Goal: Task Accomplishment & Management: Complete application form

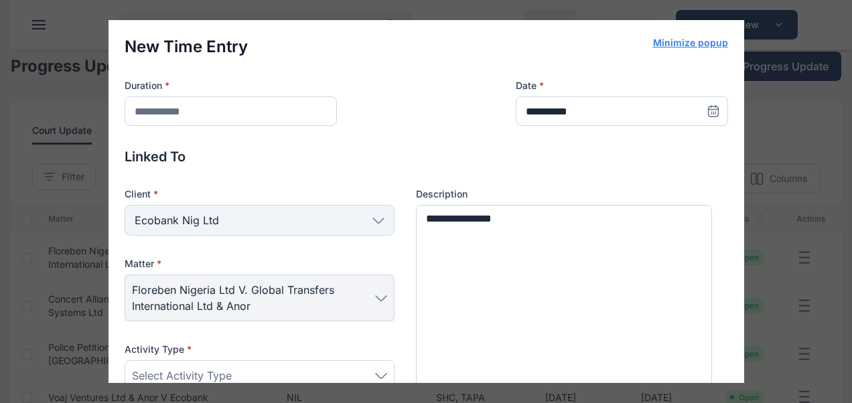
click at [806, 262] on div "**********" at bounding box center [426, 201] width 852 height 403
drag, startPoint x: 777, startPoint y: 104, endPoint x: 695, endPoint y: 41, distance: 103.1
click at [695, 41] on div "**********" at bounding box center [426, 201] width 852 height 403
click at [695, 41] on button "Minimize popup" at bounding box center [690, 42] width 75 height 13
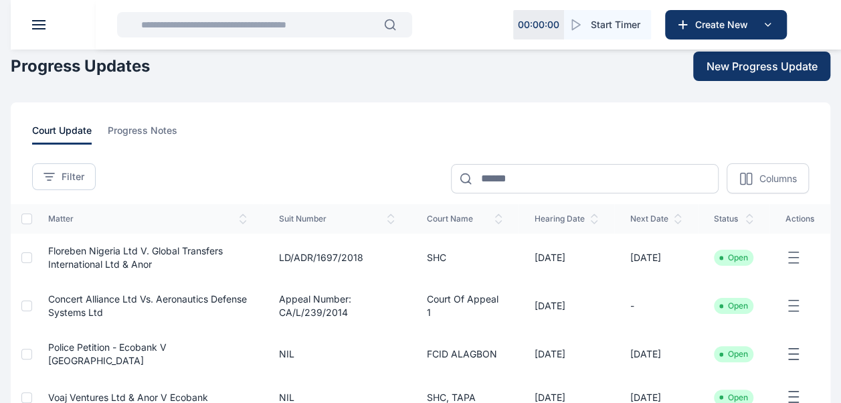
click at [42, 19] on header at bounding box center [431, 25] width 841 height 50
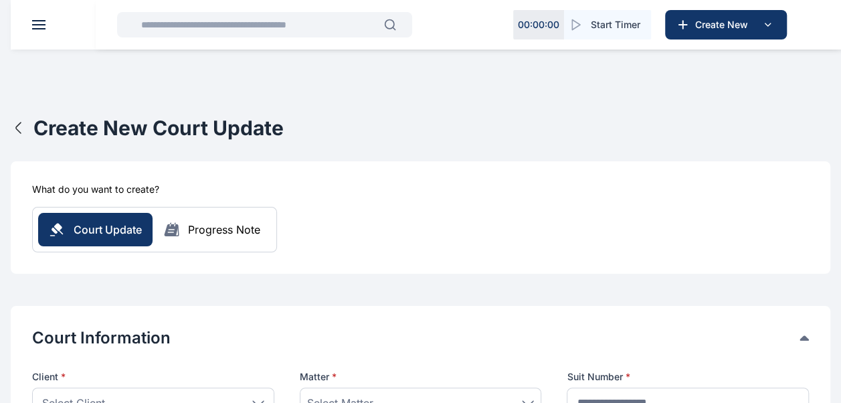
click at [37, 27] on button at bounding box center [38, 24] width 13 height 9
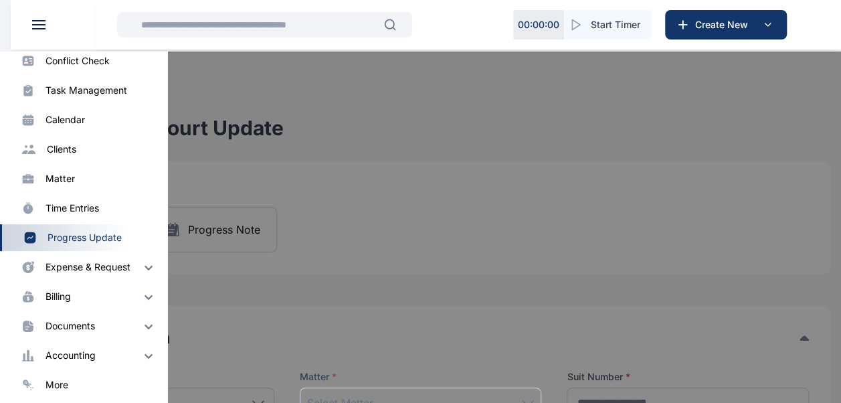
scroll to position [95, 0]
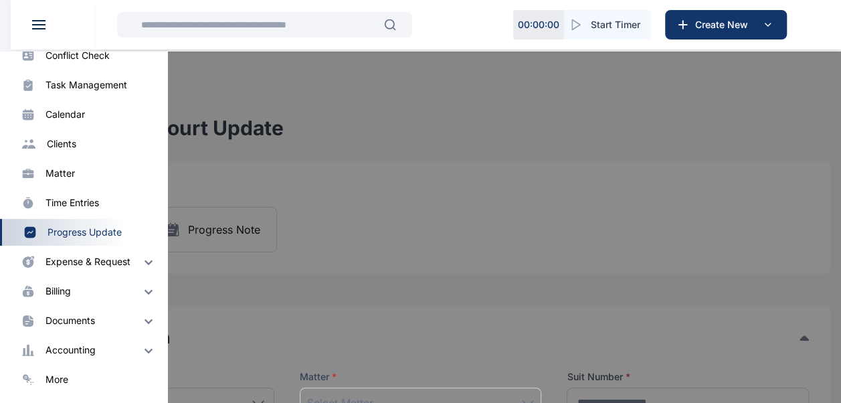
click at [72, 174] on div "matter" at bounding box center [60, 173] width 29 height 13
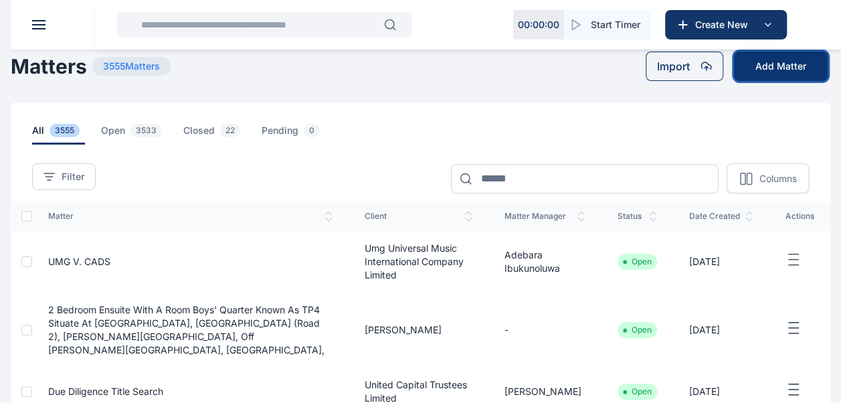
click at [760, 64] on button "Add Matter" at bounding box center [781, 66] width 94 height 29
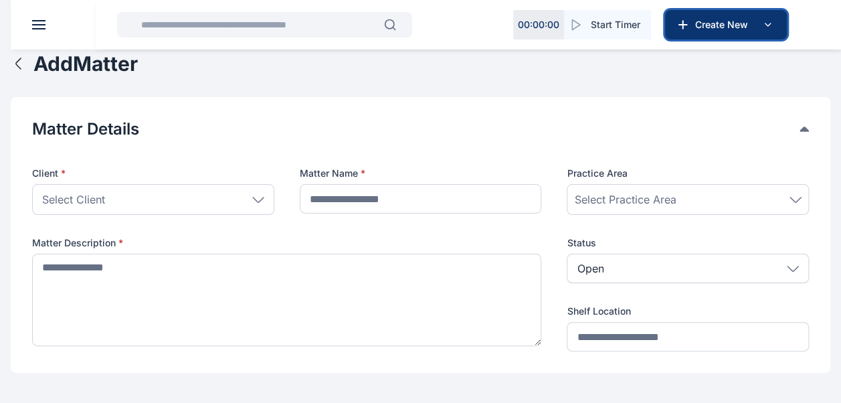
click at [699, 25] on span "Create New" at bounding box center [725, 24] width 70 height 13
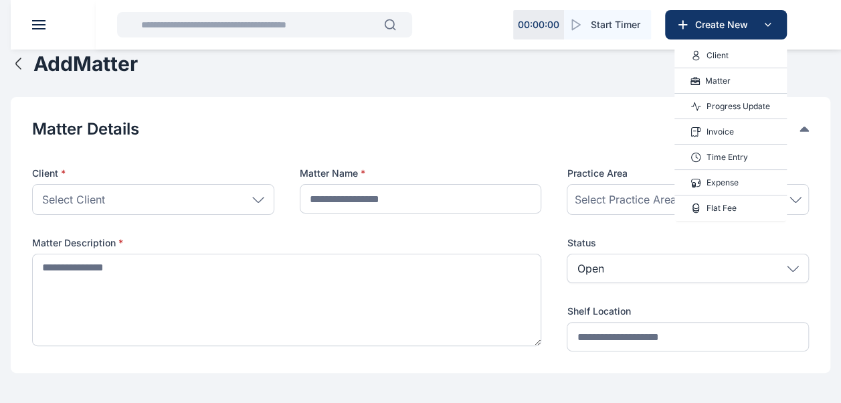
click at [735, 78] on div "Matter" at bounding box center [731, 80] width 112 height 25
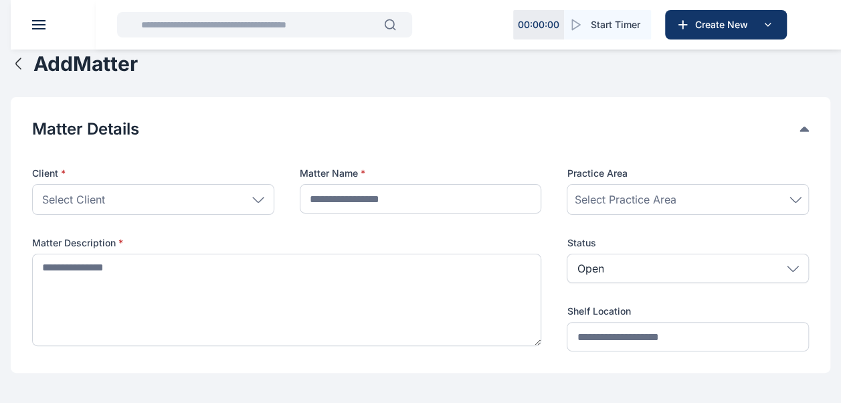
click at [262, 200] on icon at bounding box center [258, 200] width 12 height 6
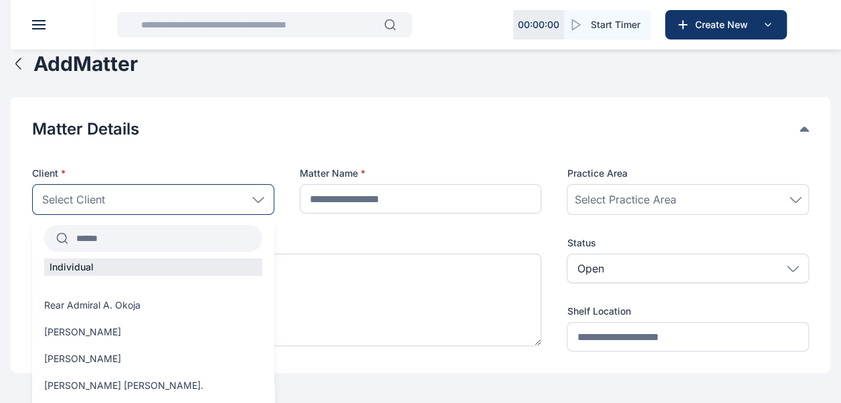
click at [108, 243] on input "text" at bounding box center [165, 238] width 194 height 24
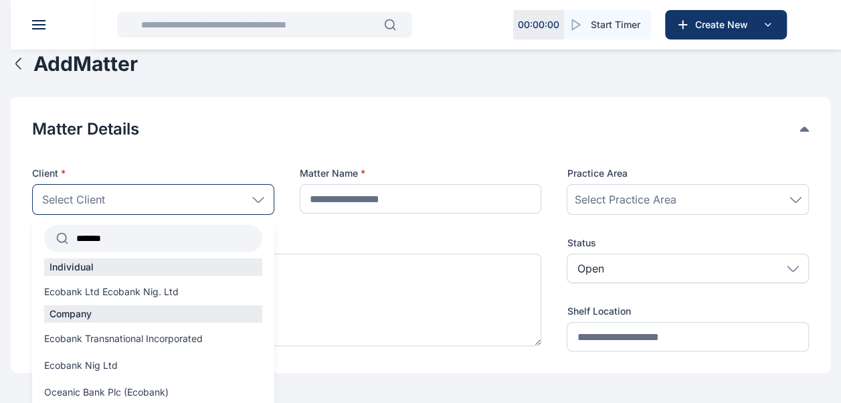
scroll to position [40, 0]
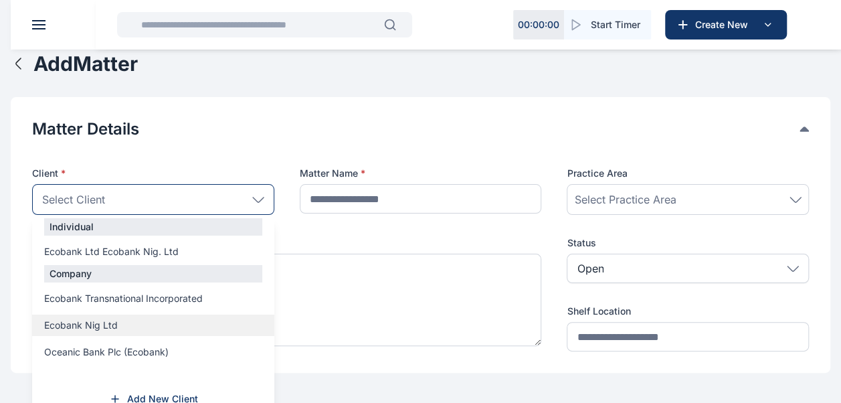
type input "*******"
click at [121, 325] on label "Ecobank Nig Ltd" at bounding box center [153, 325] width 242 height 13
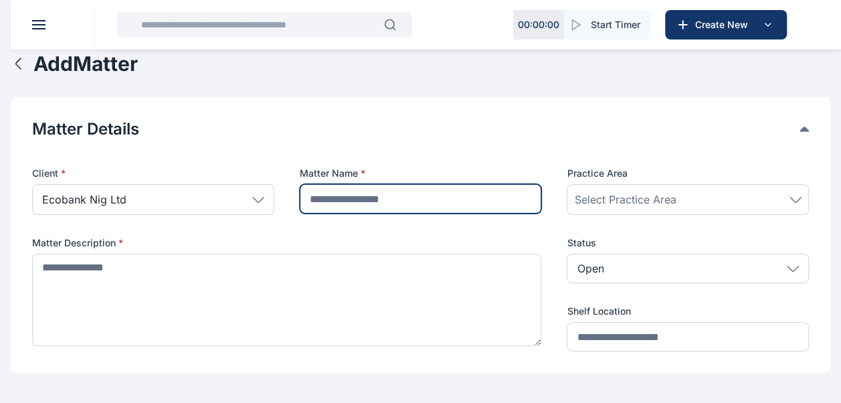
click at [424, 193] on input "text" at bounding box center [421, 198] width 242 height 29
